Goal: Task Accomplishment & Management: Use online tool/utility

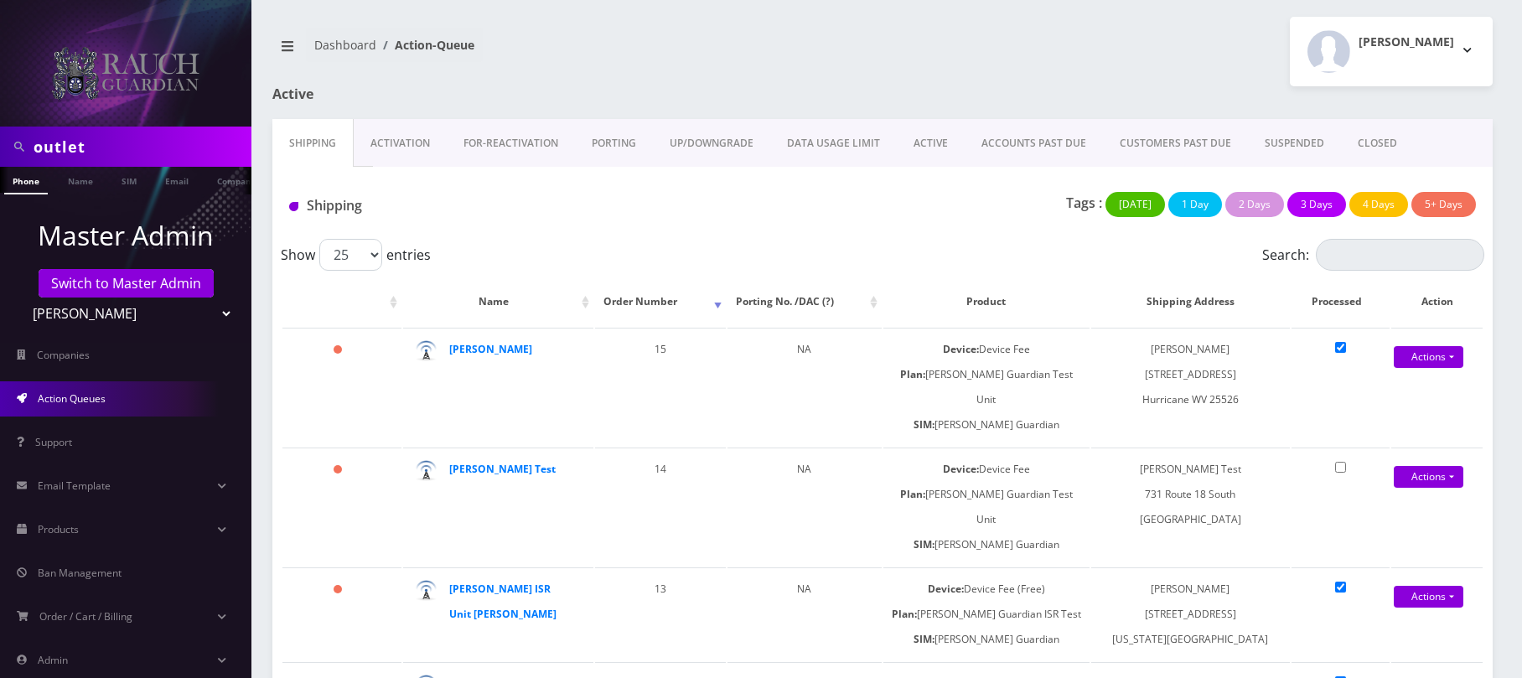
scroll to position [91, 0]
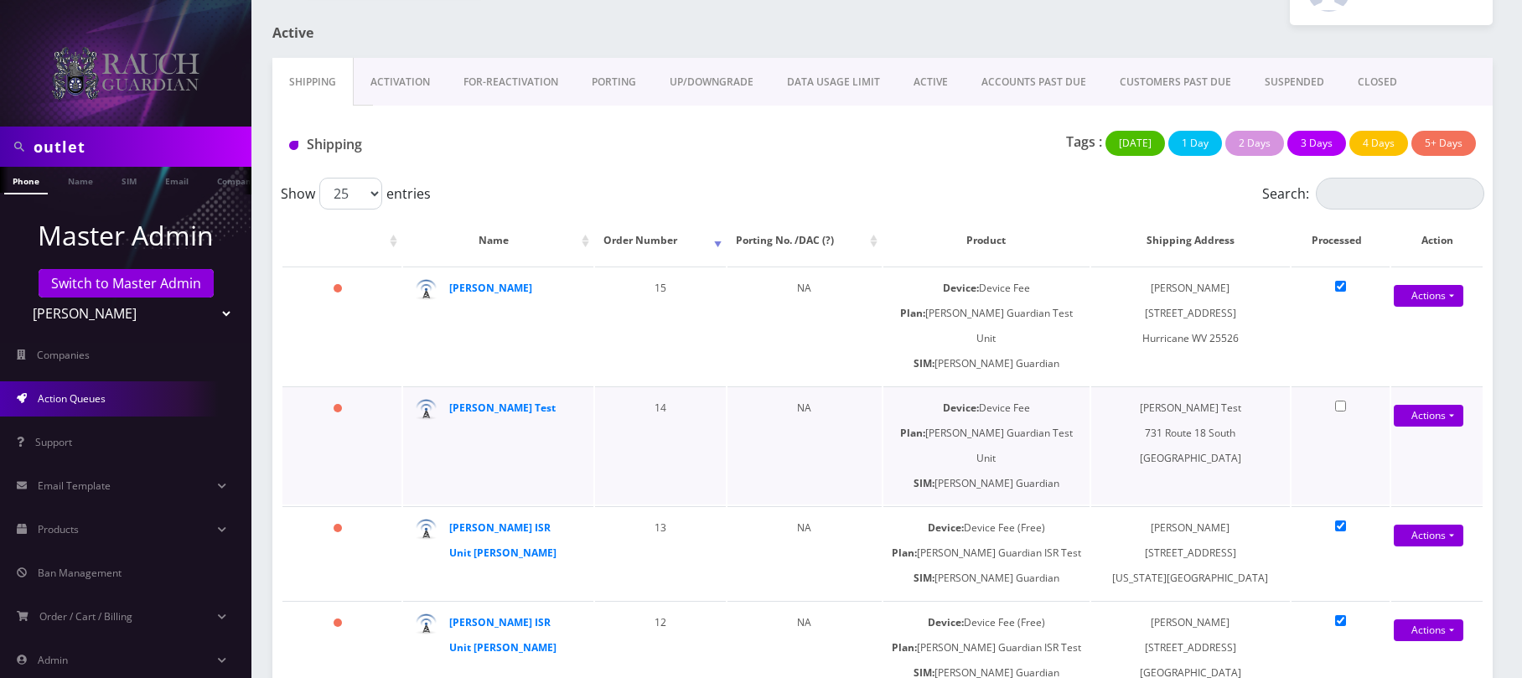
scroll to position [91, 0]
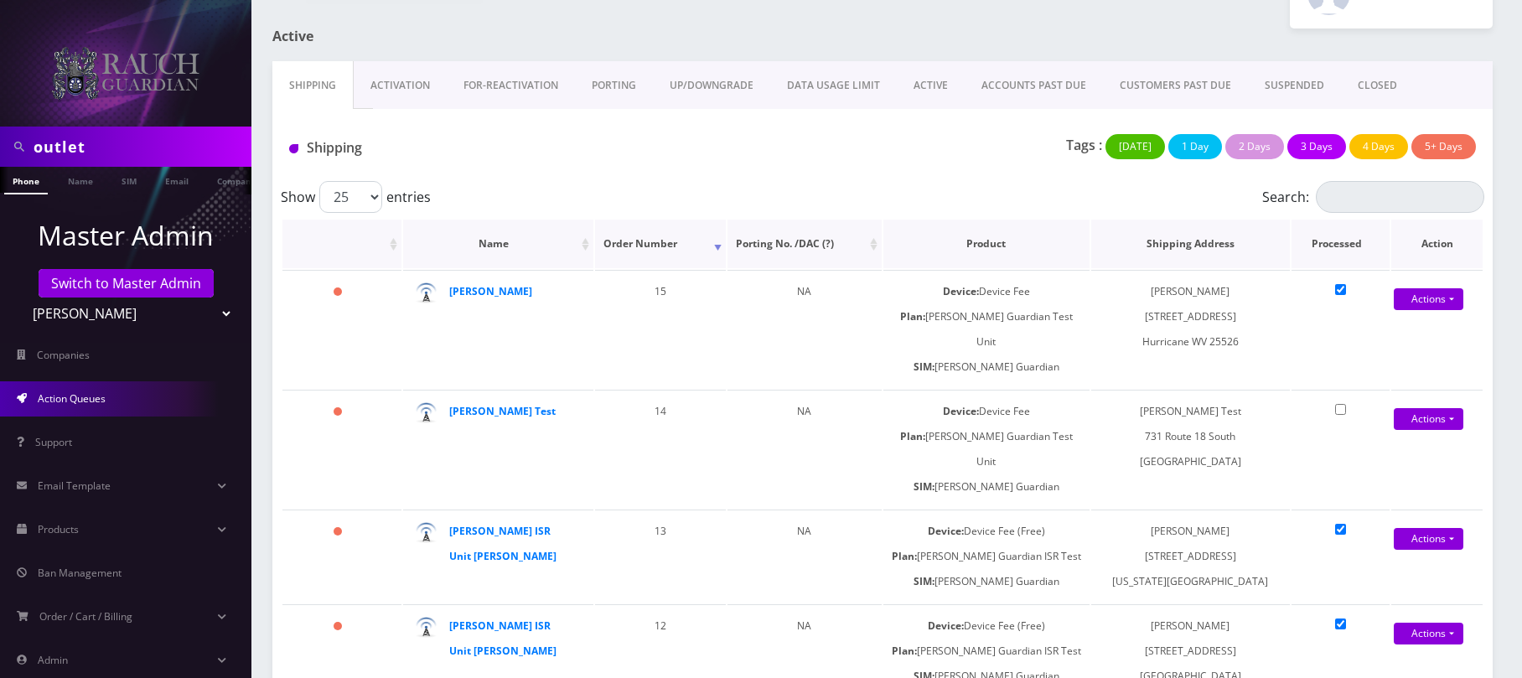
scroll to position [91, 0]
